Goal: Communication & Community: Answer question/provide support

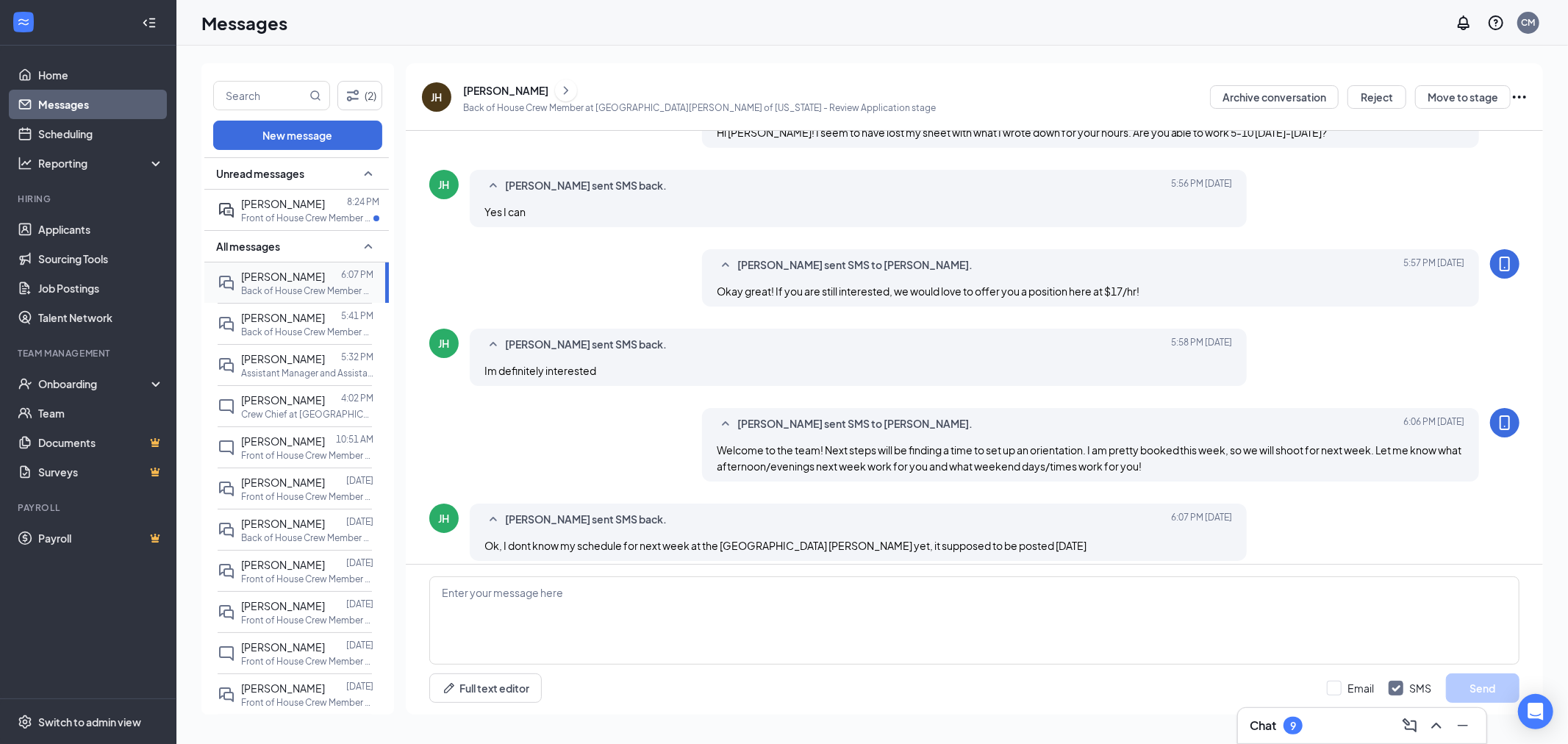
scroll to position [457, 0]
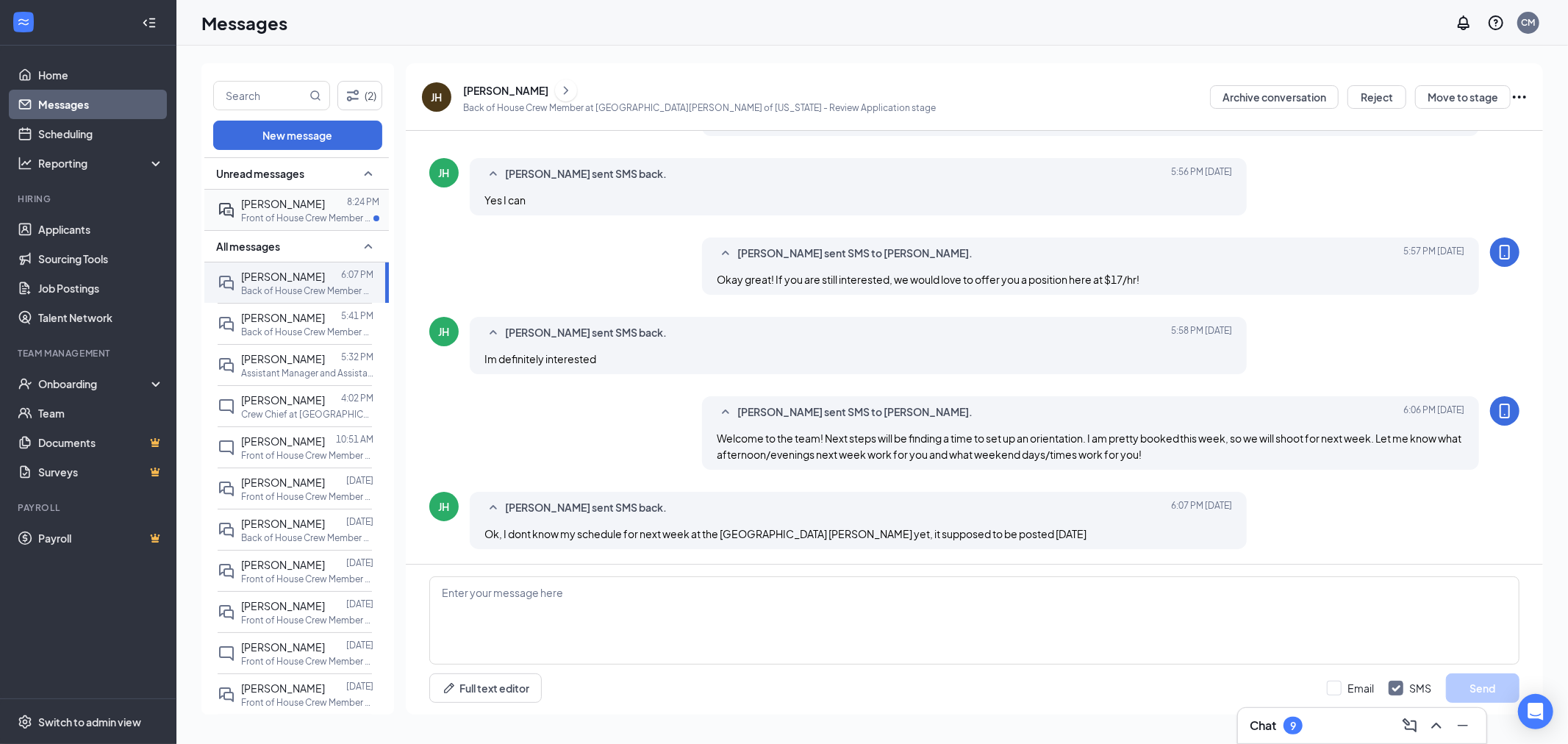
click at [301, 218] on p "Front of House Crew Member at [GEOGRAPHIC_DATA][PERSON_NAME] of [US_STATE]" at bounding box center [307, 218] width 132 height 13
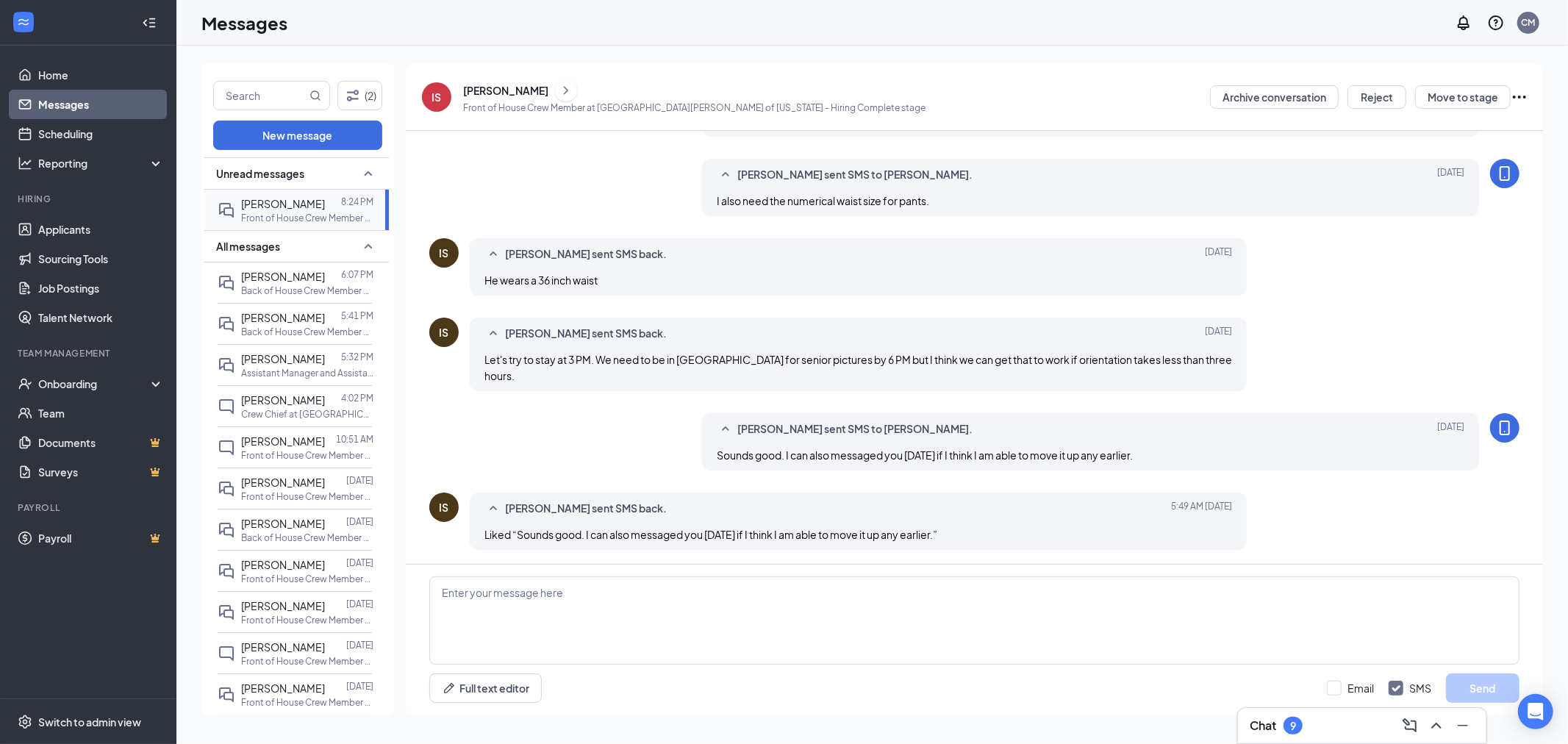
scroll to position [439, 0]
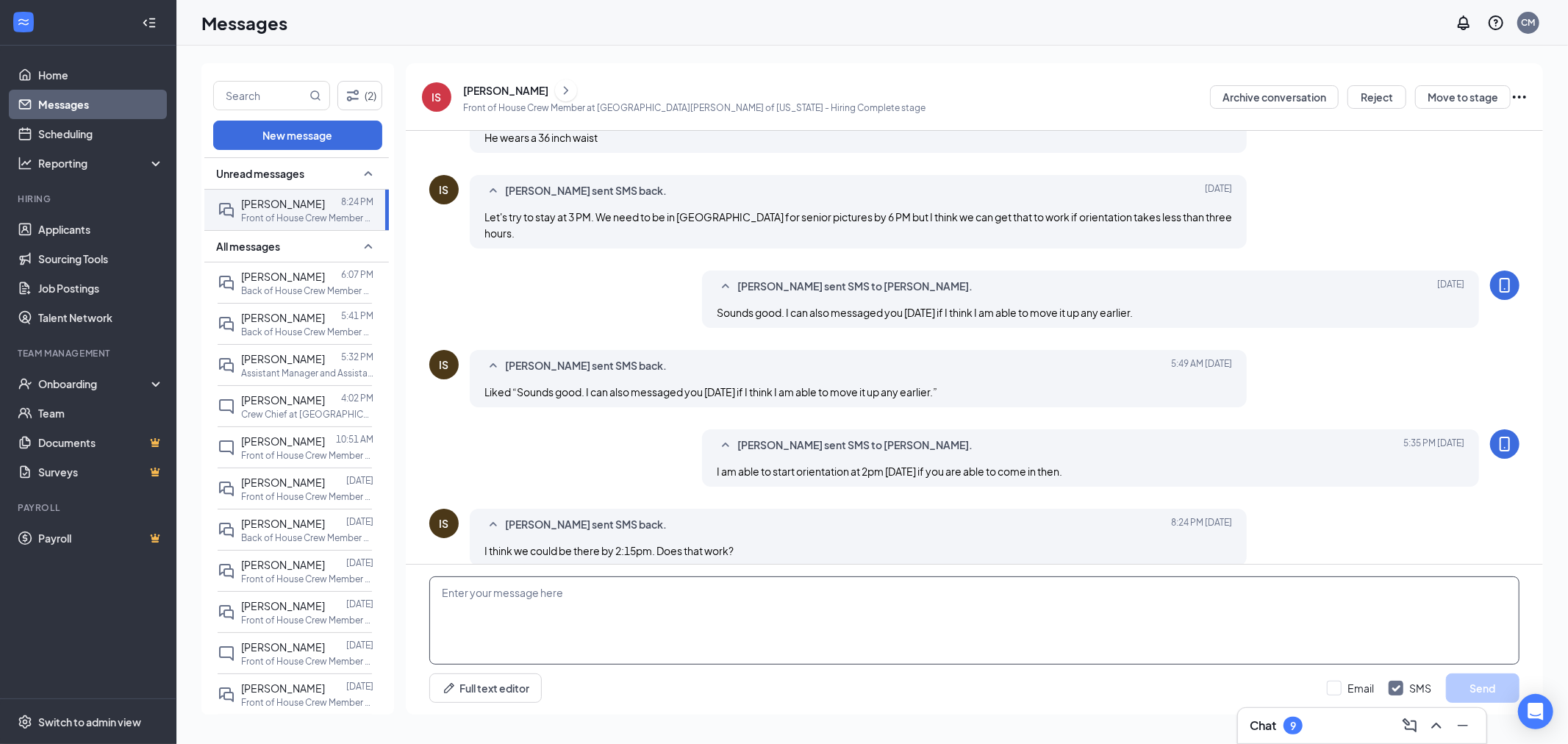
click at [696, 623] on textarea at bounding box center [974, 620] width 1090 height 89
type textarea "Yes that works!"
click at [1481, 687] on button "Send" at bounding box center [1482, 687] width 73 height 29
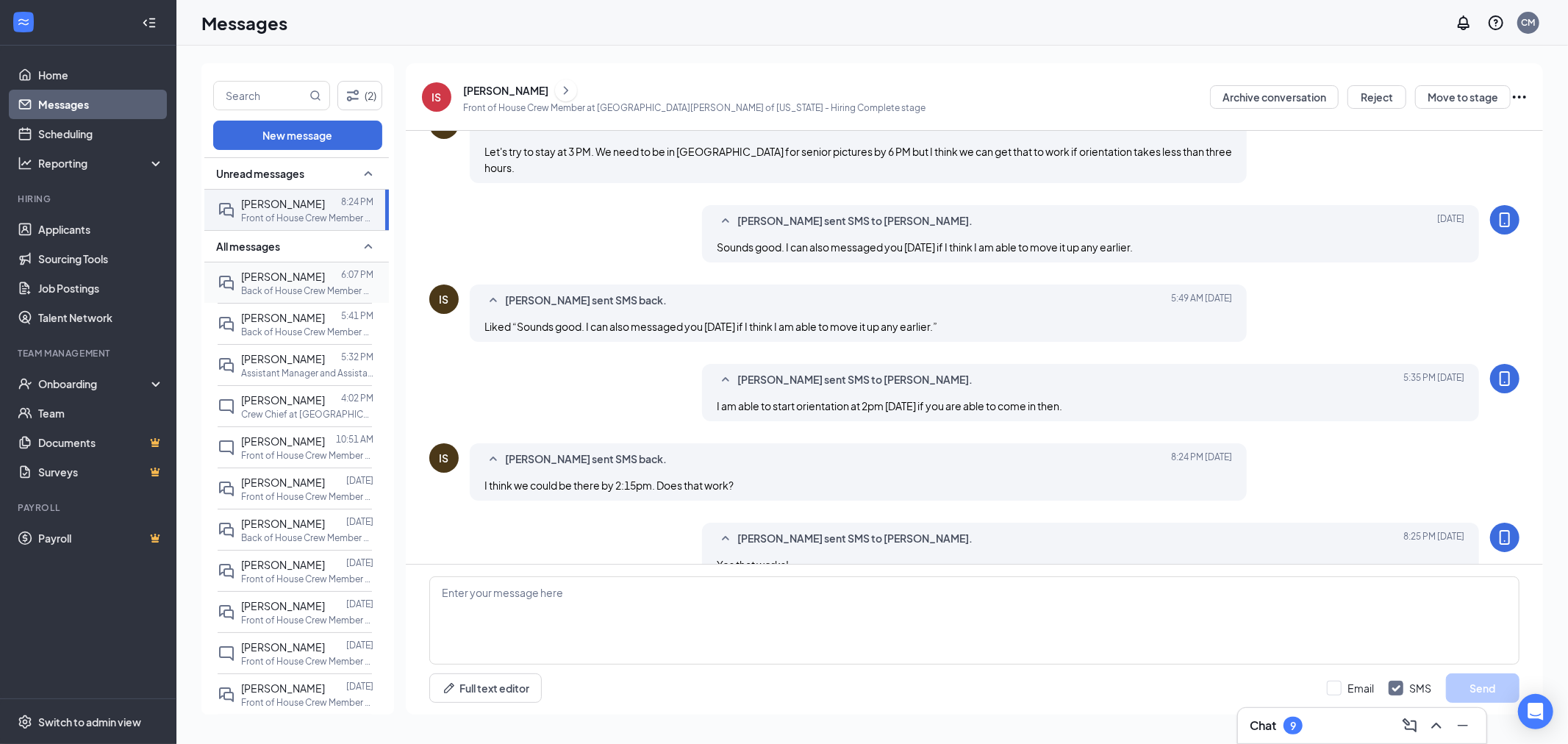
click at [325, 282] on div at bounding box center [332, 276] width 16 height 16
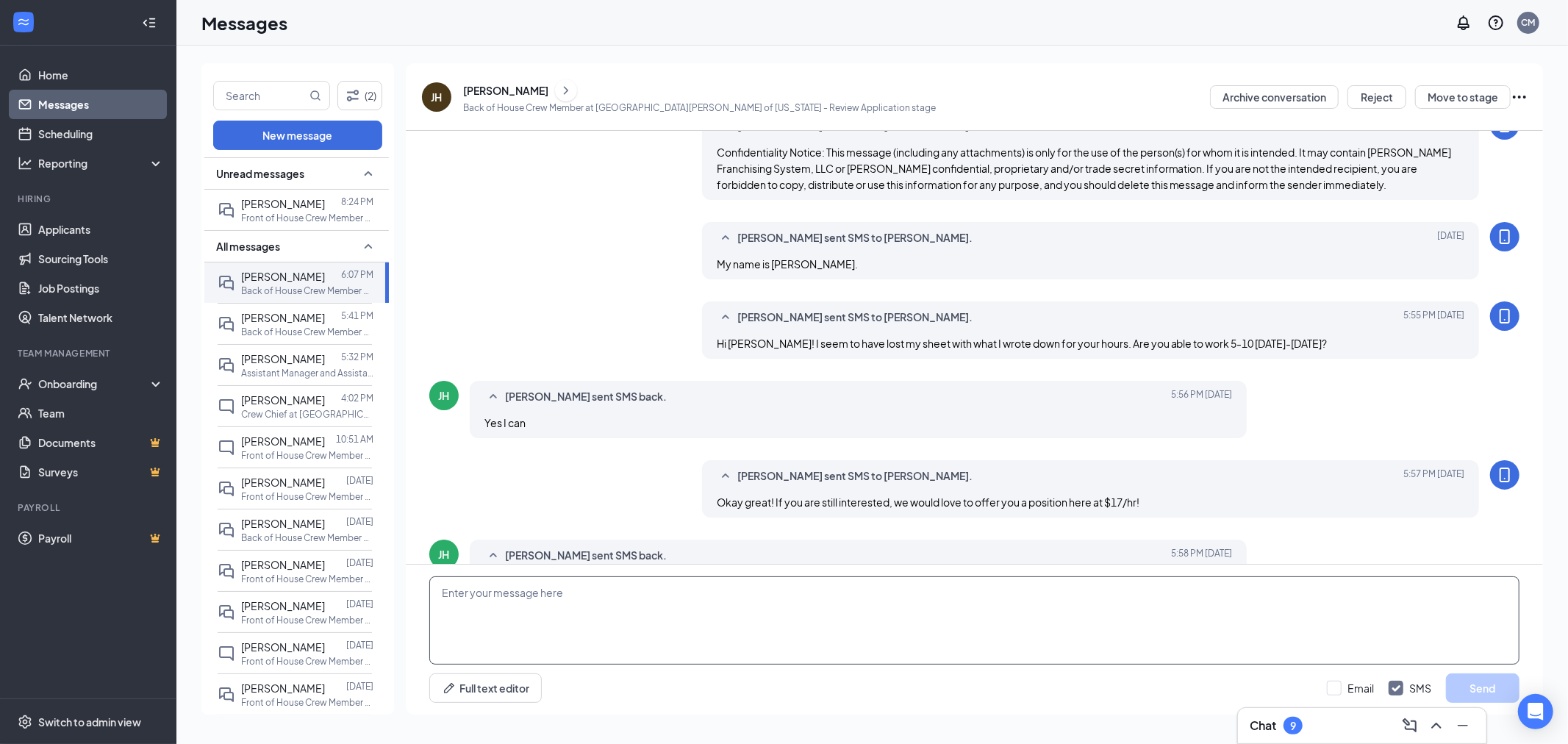
scroll to position [457, 0]
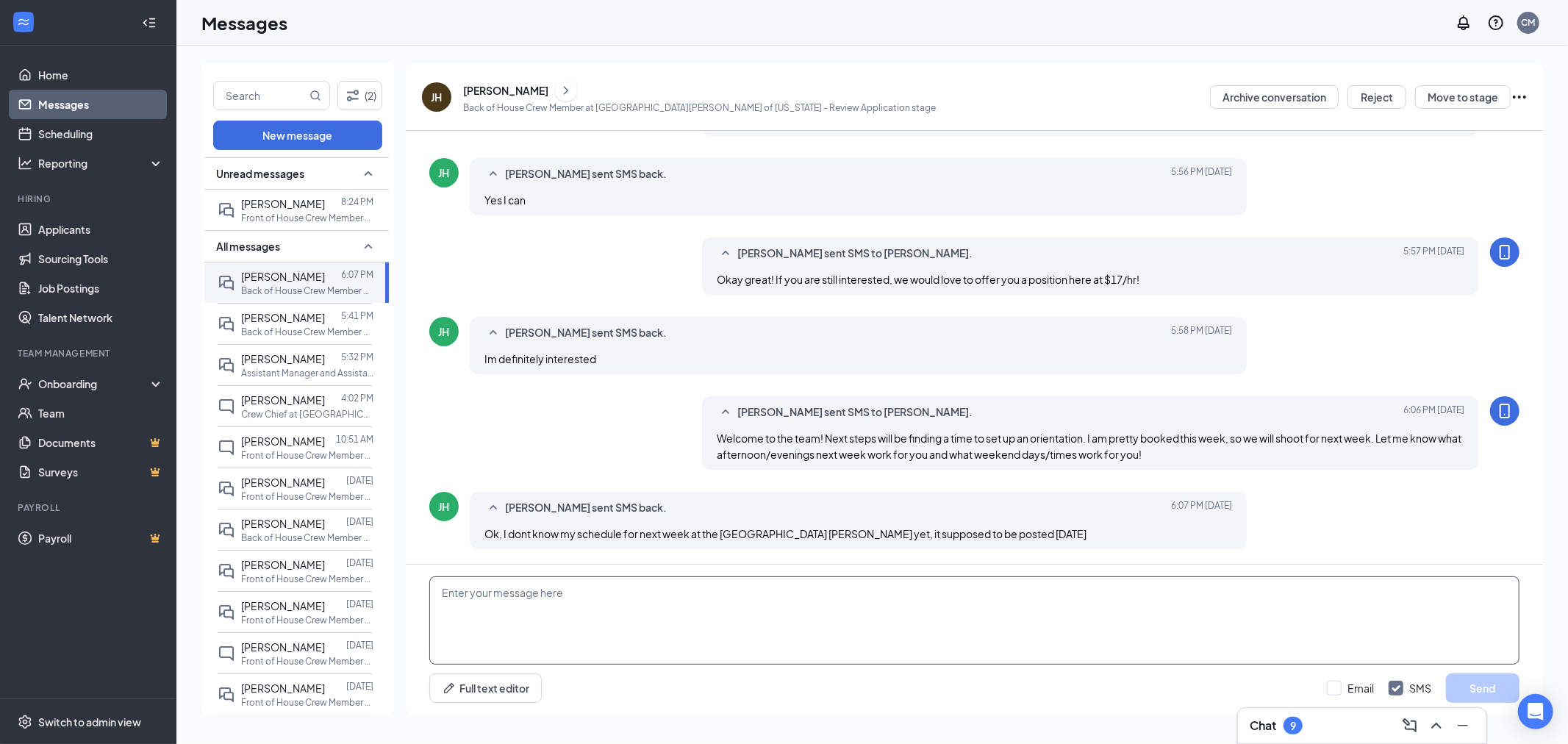
click at [689, 597] on textarea at bounding box center [974, 620] width 1090 height 89
type textarea "Sounds good, just let me know once you know!"
click at [1489, 674] on button "Send" at bounding box center [1482, 687] width 73 height 29
